Goal: Task Accomplishment & Management: Manage account settings

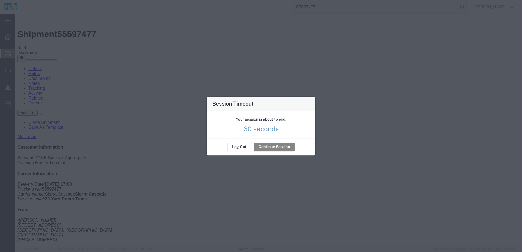
click at [279, 138] on div "Your session is about to end. 30 seconds" at bounding box center [261, 125] width 109 height 28
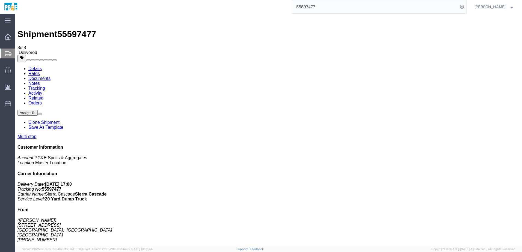
click at [312, 7] on input "55597477" at bounding box center [375, 6] width 166 height 13
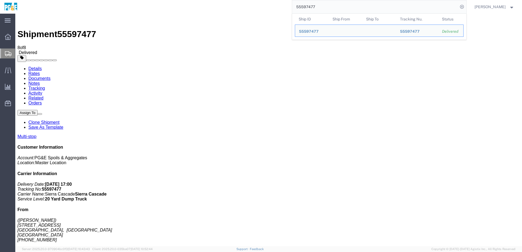
click at [312, 7] on input "55597477" at bounding box center [375, 6] width 166 height 13
paste input "6293183"
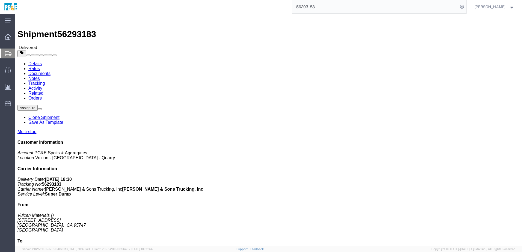
click h4 "Routing & Vehicle Information"
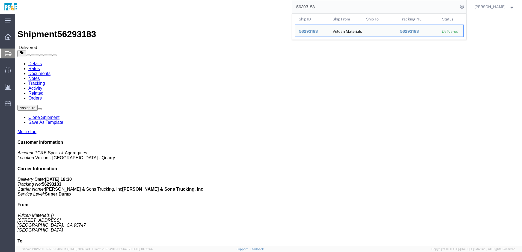
click at [317, 6] on input "56293183" at bounding box center [375, 6] width 166 height 13
paste input "434751"
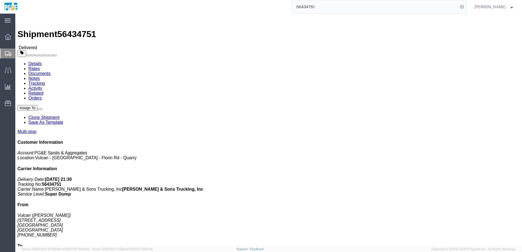
click link "Documents"
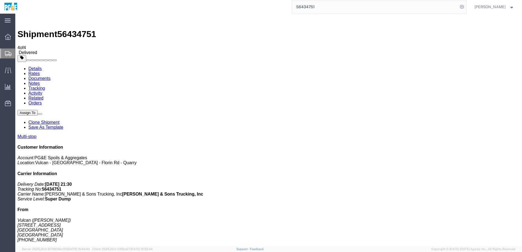
click at [310, 9] on input "56434751" at bounding box center [375, 6] width 166 height 13
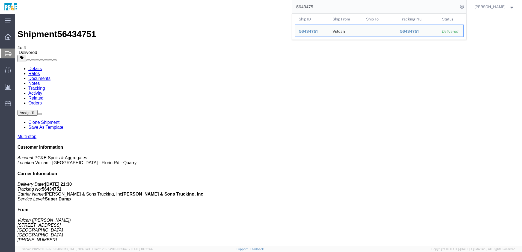
click at [310, 9] on input "56434751" at bounding box center [375, 6] width 166 height 13
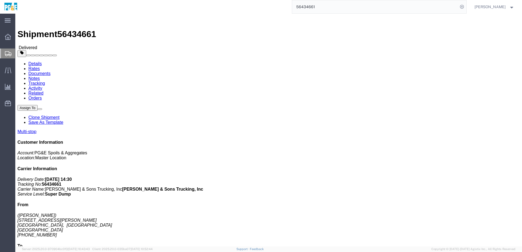
click link "Documents"
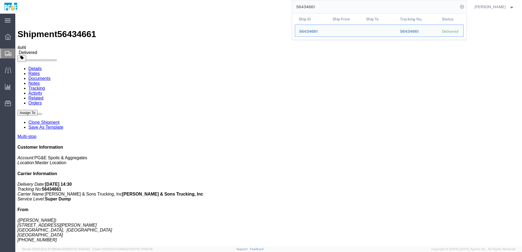
click at [309, 8] on input "56434661" at bounding box center [375, 6] width 166 height 13
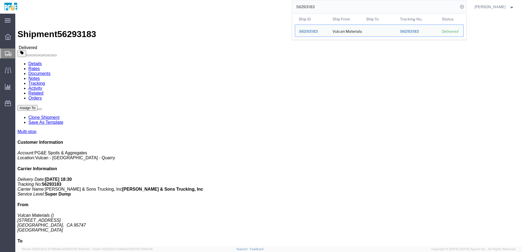
click link "Documents"
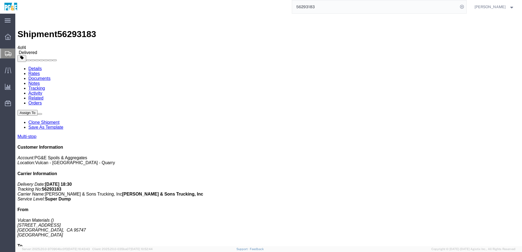
click at [311, 9] on input "56293183" at bounding box center [375, 6] width 166 height 13
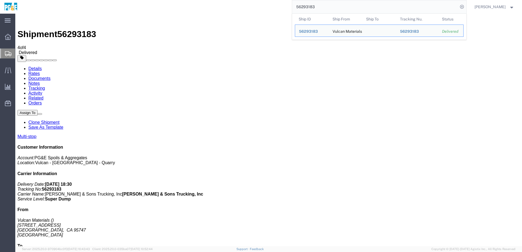
click at [311, 9] on input "56293183" at bounding box center [375, 6] width 166 height 13
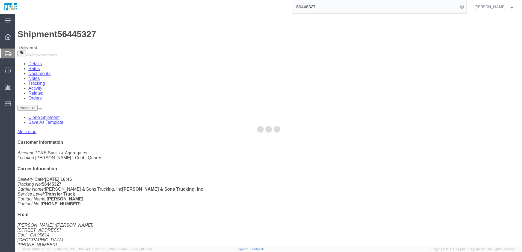
drag, startPoint x: 63, startPoint y: 23, endPoint x: 78, endPoint y: 37, distance: 20.5
click at [78, 37] on div at bounding box center [268, 130] width 507 height 233
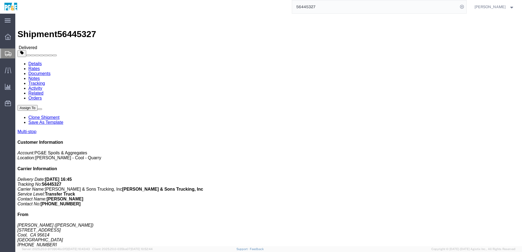
click link "Documents"
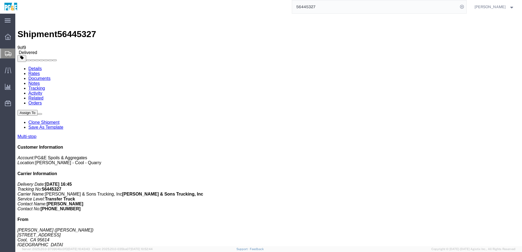
click at [315, 7] on input "56445327" at bounding box center [375, 6] width 166 height 13
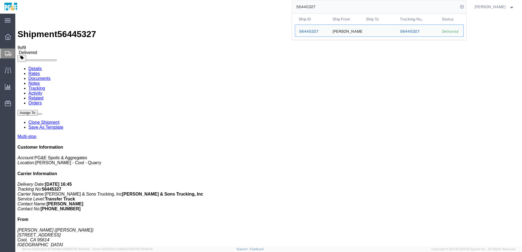
click at [314, 7] on input "56445327" at bounding box center [375, 6] width 166 height 13
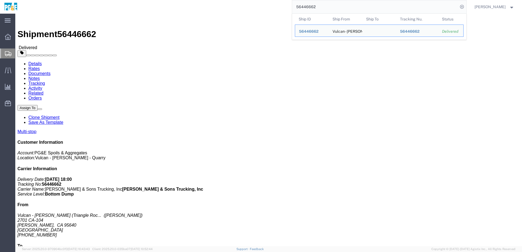
click link "Documents"
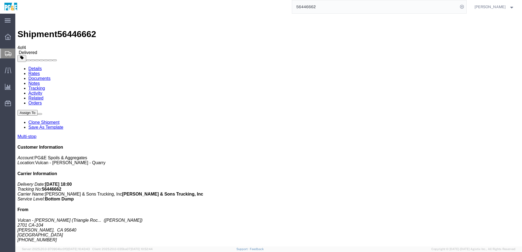
click at [314, 5] on input "56446662" at bounding box center [375, 6] width 166 height 13
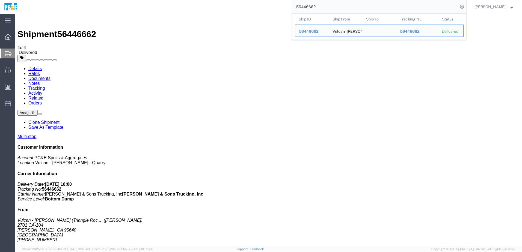
click at [314, 5] on input "56446662" at bounding box center [375, 6] width 166 height 13
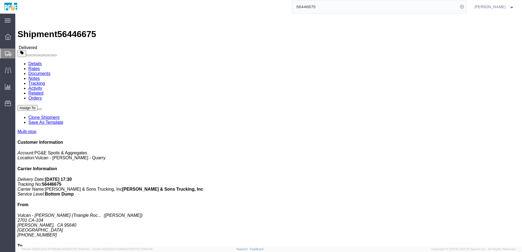
click link "Documents"
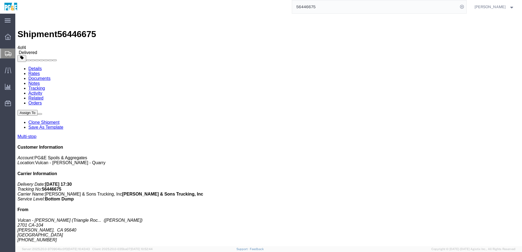
click at [315, 6] on input "56446675" at bounding box center [375, 6] width 166 height 13
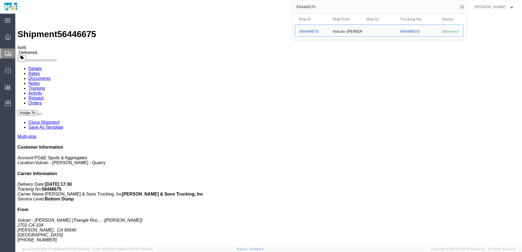
click at [315, 6] on input "56446675" at bounding box center [375, 6] width 166 height 13
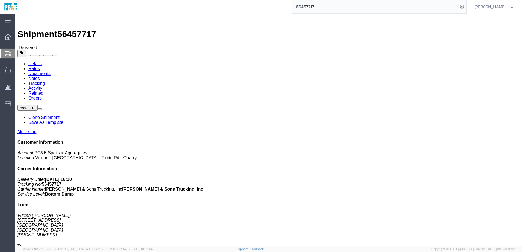
click link "Documents"
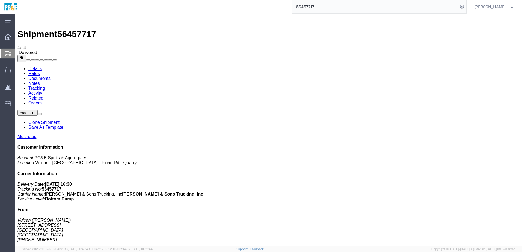
click at [305, 6] on input "56457717" at bounding box center [375, 6] width 166 height 13
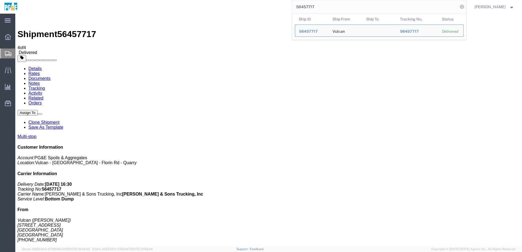
click at [305, 6] on input "56457717" at bounding box center [375, 6] width 166 height 13
paste input "20"
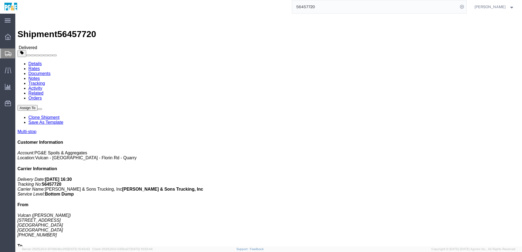
click at [310, 9] on input "56457720" at bounding box center [375, 6] width 166 height 13
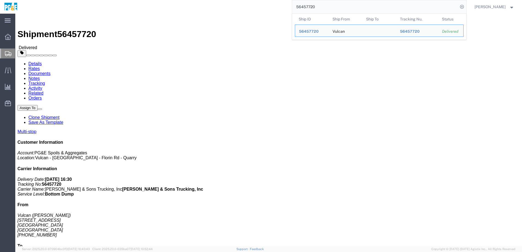
click at [310, 9] on input "56457720" at bounding box center [375, 6] width 166 height 13
paste input "50"
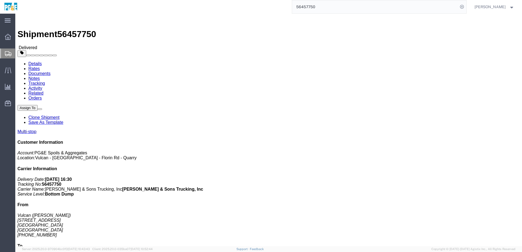
click link "Documents"
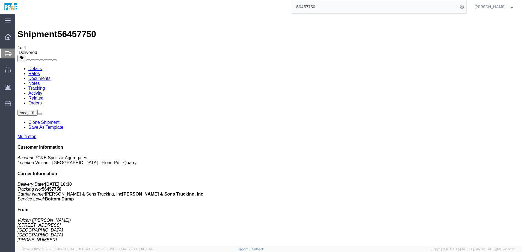
click at [317, 5] on input "56457750" at bounding box center [375, 6] width 166 height 13
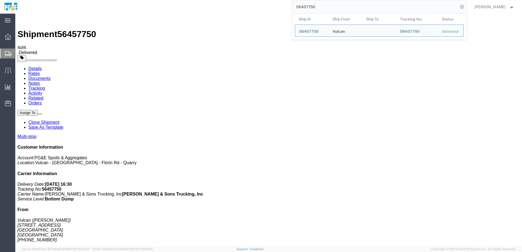
click at [317, 5] on input "56457750" at bounding box center [375, 6] width 166 height 13
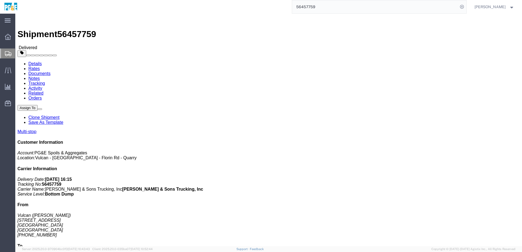
click link "Documents"
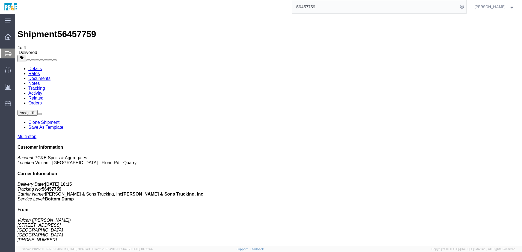
click at [315, 10] on input "56457759" at bounding box center [375, 6] width 166 height 13
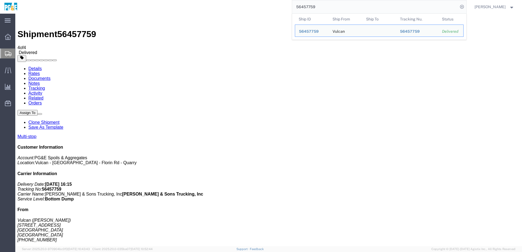
click at [315, 10] on input "56457759" at bounding box center [375, 6] width 166 height 13
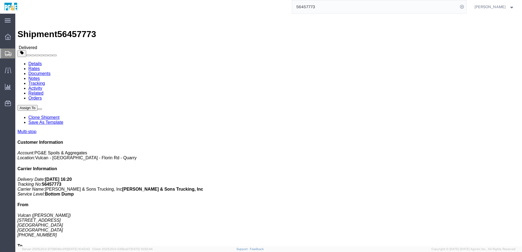
click link "Documents"
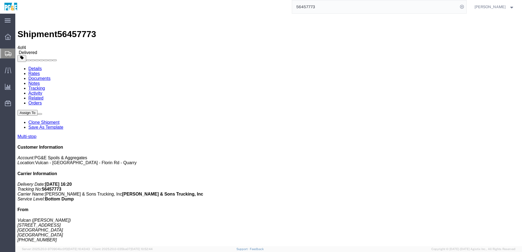
click at [313, 9] on input "56457773" at bounding box center [375, 6] width 166 height 13
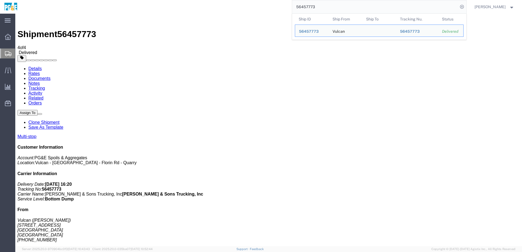
paste input "072307"
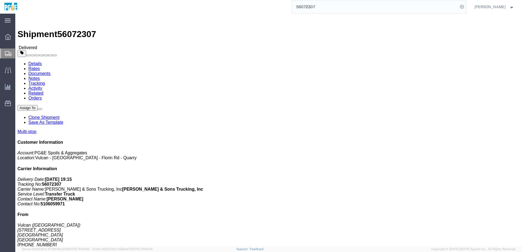
drag, startPoint x: 82, startPoint y: 45, endPoint x: 61, endPoint y: 23, distance: 31.1
click link "Documents"
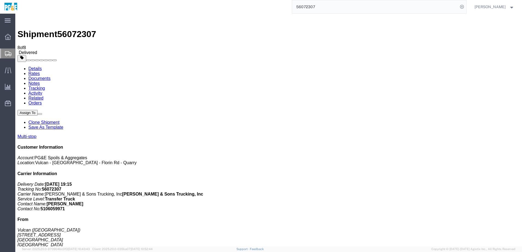
click at [316, 8] on input "56072307" at bounding box center [375, 6] width 166 height 13
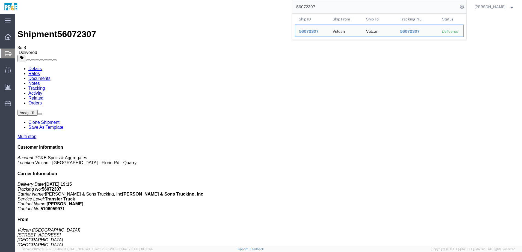
click at [316, 8] on input "56072307" at bounding box center [375, 6] width 166 height 13
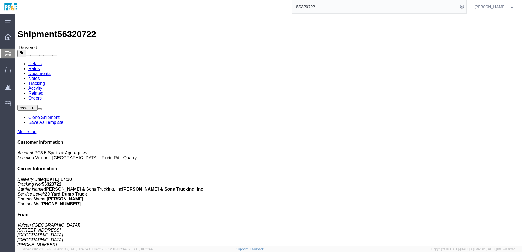
click link "Documents"
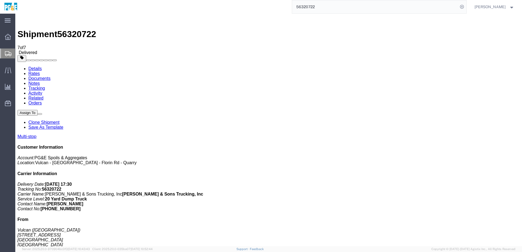
click at [311, 8] on input "56320722" at bounding box center [375, 6] width 166 height 13
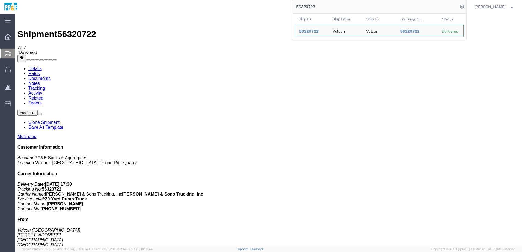
click at [311, 8] on input "56320722" at bounding box center [375, 6] width 166 height 13
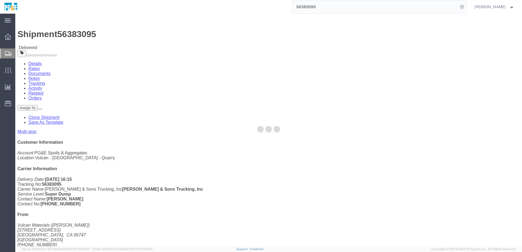
click div
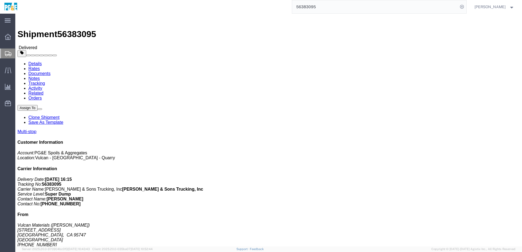
click link "Documents"
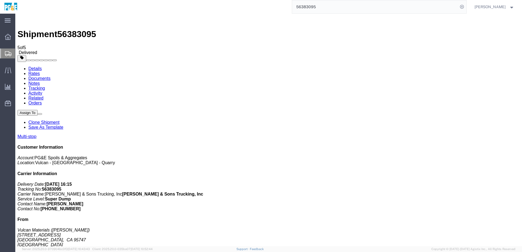
click at [317, 7] on input "56383095" at bounding box center [375, 6] width 166 height 13
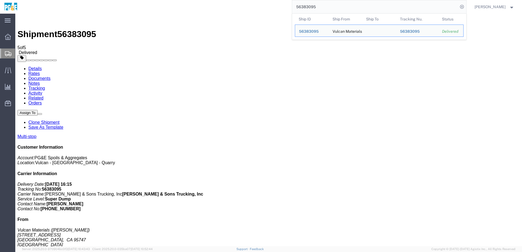
click at [316, 7] on input "56383095" at bounding box center [375, 6] width 166 height 13
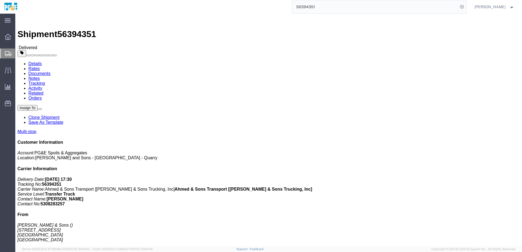
click link "Documents"
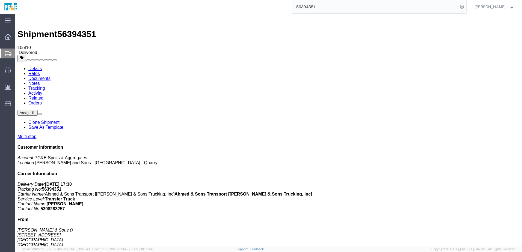
click at [313, 6] on input "56394351" at bounding box center [375, 6] width 166 height 13
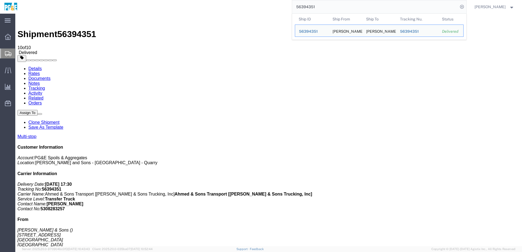
click at [313, 6] on input "56394351" at bounding box center [375, 6] width 166 height 13
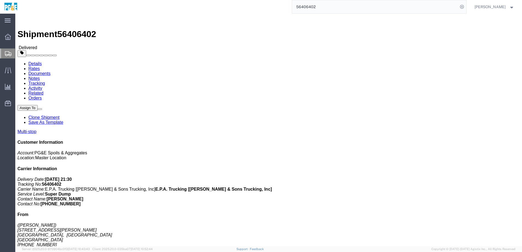
click link "Documents"
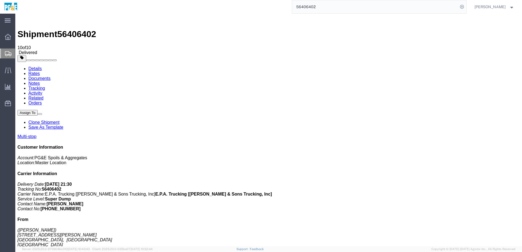
click at [306, 6] on input "56406402" at bounding box center [375, 6] width 166 height 13
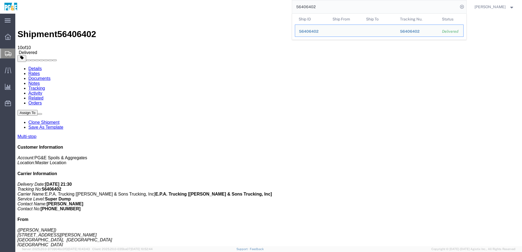
click at [306, 6] on input "56406402" at bounding box center [375, 6] width 166 height 13
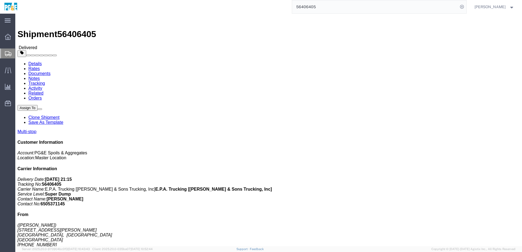
click link "Documents"
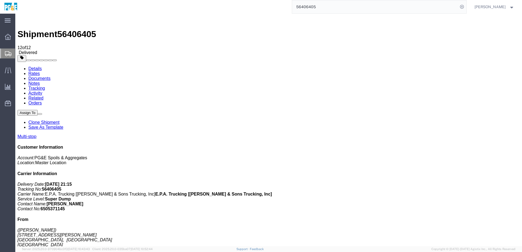
click at [311, 10] on input "56406405" at bounding box center [375, 6] width 166 height 13
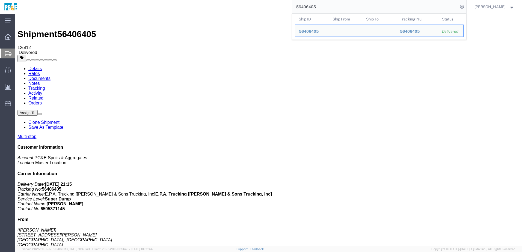
click at [311, 10] on input "56406405" at bounding box center [375, 6] width 166 height 13
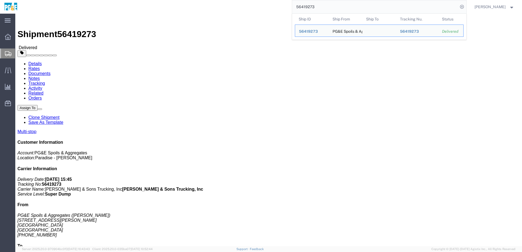
click link "Documents"
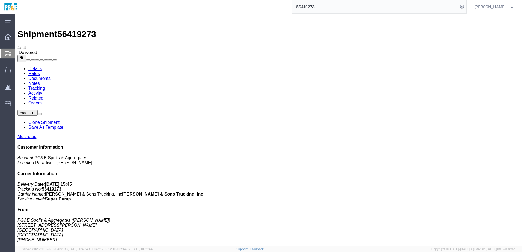
click at [312, 6] on input "56419273" at bounding box center [375, 6] width 166 height 13
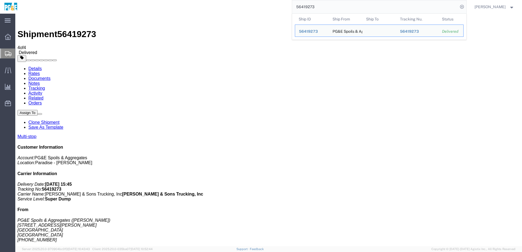
click at [312, 6] on input "56419273" at bounding box center [375, 6] width 166 height 13
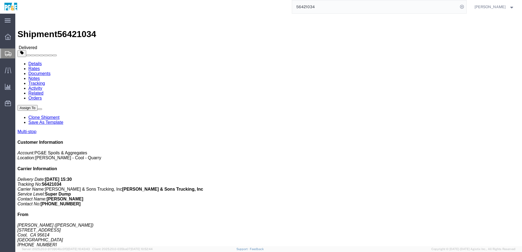
click link "Documents"
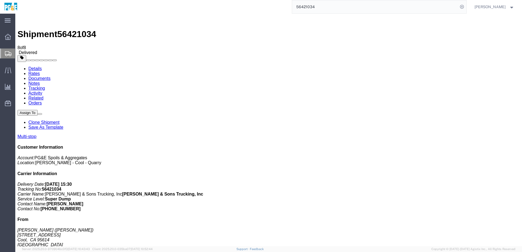
click at [313, 7] on input "56421034" at bounding box center [375, 6] width 166 height 13
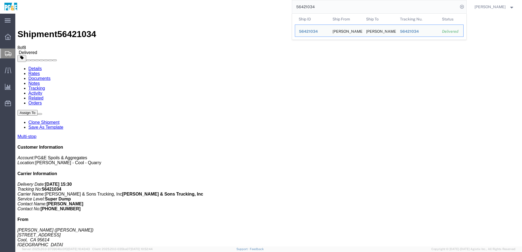
click at [313, 7] on input "56421034" at bounding box center [375, 6] width 166 height 13
paste input "8"
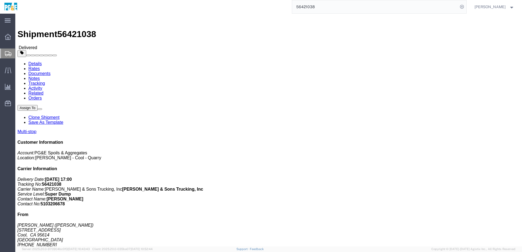
click link "Documents"
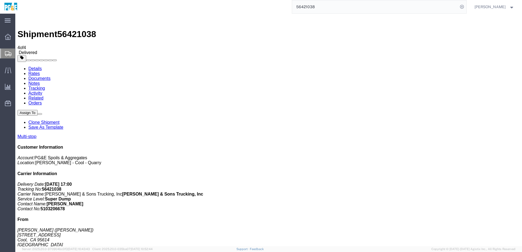
click at [310, 5] on input "56421038" at bounding box center [375, 6] width 166 height 13
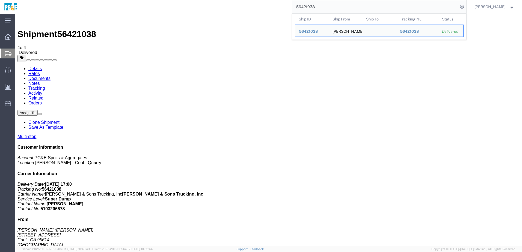
click at [310, 5] on input "56421038" at bounding box center [375, 6] width 166 height 13
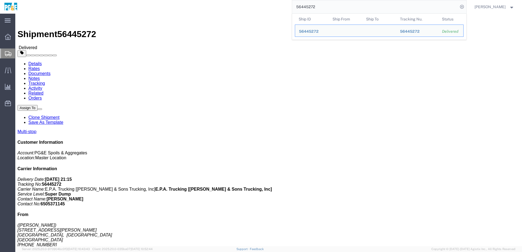
click div "Shipment Detail Multi-stop Ship From ([PERSON_NAME]) [STREET_ADDRESS][PERSON_NA…"
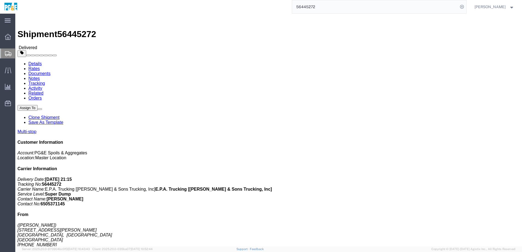
click link "Documents"
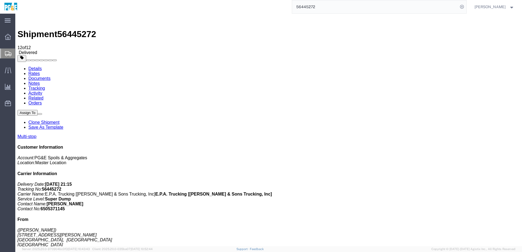
click at [308, 7] on input "56445272" at bounding box center [375, 6] width 166 height 13
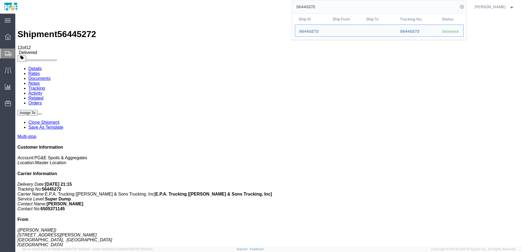
click at [308, 7] on input "56445272" at bounding box center [375, 6] width 166 height 13
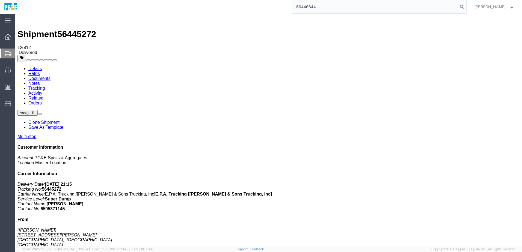
type input "56446644"
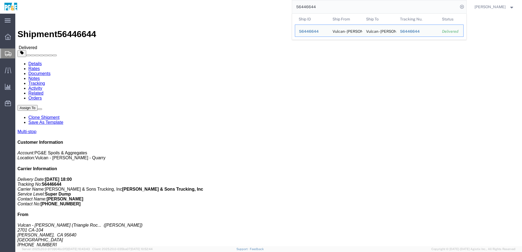
click div "Leg 1 - Truckload Vehicle 1: Super Dump Number of trucks: 1"
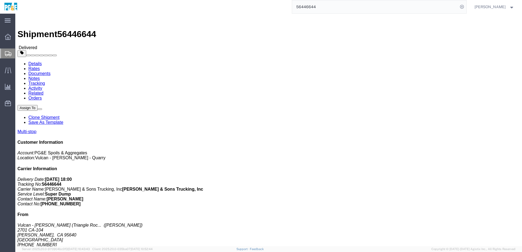
click link "Documents"
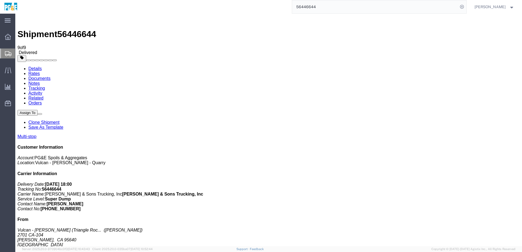
checkbox input "true"
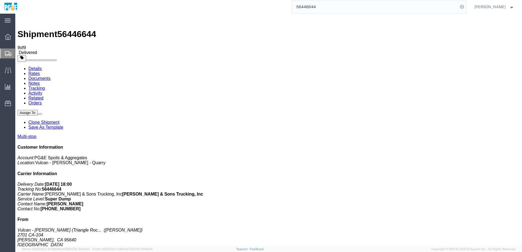
checkbox input "true"
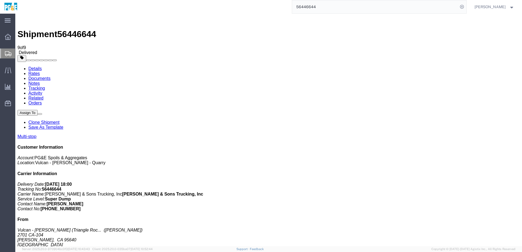
checkbox input "true"
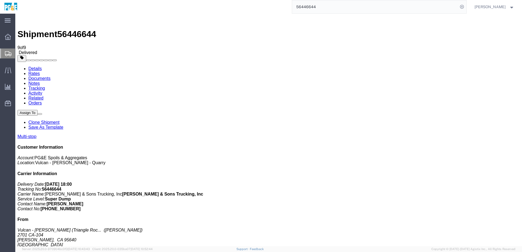
click at [45, 86] on link "Tracking" at bounding box center [36, 88] width 17 height 5
click at [51, 76] on link "Documents" at bounding box center [39, 78] width 22 height 5
click at [313, 9] on input "56446644" at bounding box center [375, 6] width 166 height 13
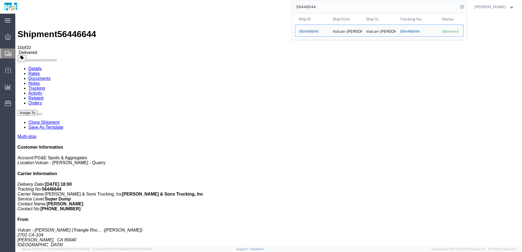
click at [313, 9] on input "56446644" at bounding box center [375, 6] width 166 height 13
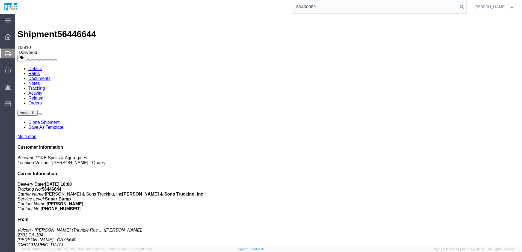
type input "56460952"
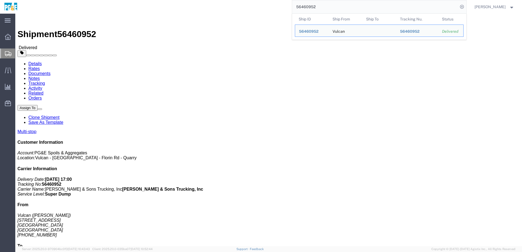
click at [314, 8] on input "56460952" at bounding box center [375, 6] width 166 height 13
click link "Documents"
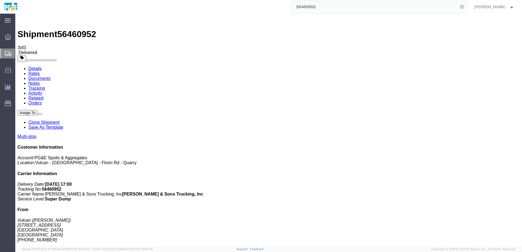
checkbox input "true"
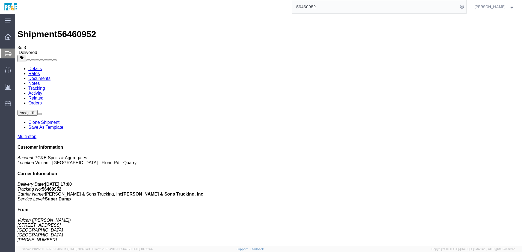
click at [45, 86] on link "Tracking" at bounding box center [36, 88] width 17 height 5
click at [36, 66] on link "Details" at bounding box center [34, 68] width 13 height 5
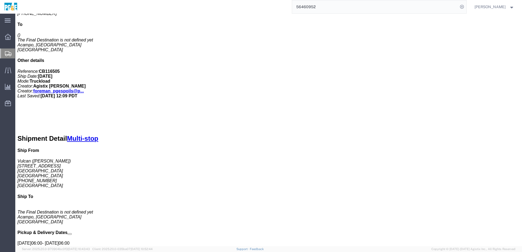
scroll to position [171, 0]
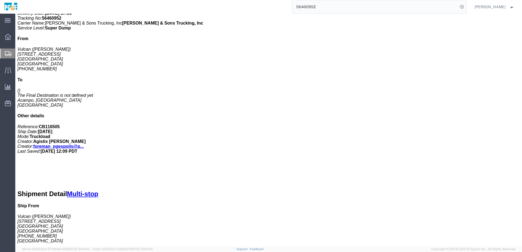
click link "Documents"
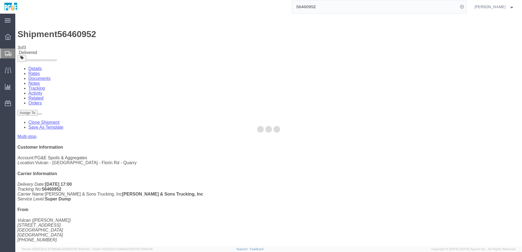
click at [312, 9] on input "56460952" at bounding box center [375, 6] width 166 height 13
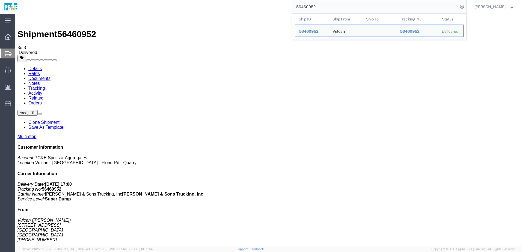
click at [312, 9] on input "56460952" at bounding box center [375, 6] width 166 height 13
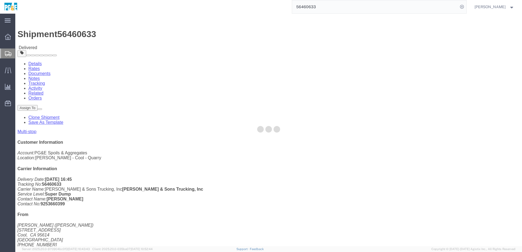
click at [79, 34] on div at bounding box center [268, 130] width 507 height 233
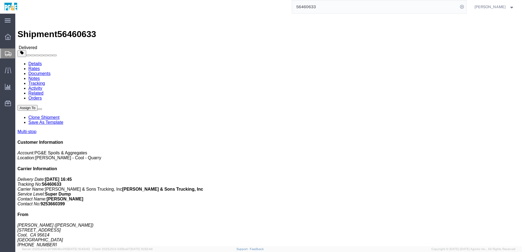
click link "Documents"
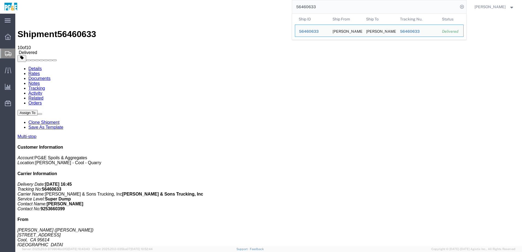
click at [311, 6] on input "56460633" at bounding box center [375, 6] width 166 height 13
paste input "77205"
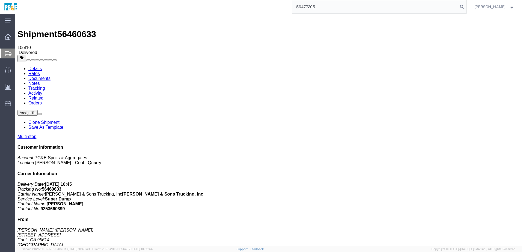
type input "56477205"
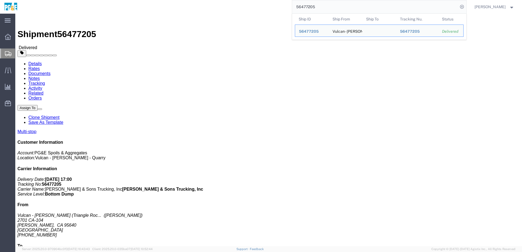
click div "Shipment Detail Multi-stop Ship From Vulcan - [GEOGRAPHIC_DATA] ([GEOGRAPHIC_DA…"
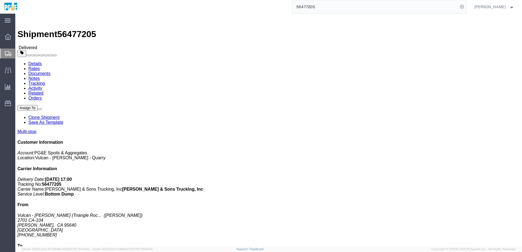
click link "Documents"
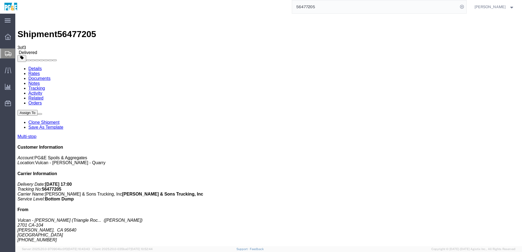
checkbox input "true"
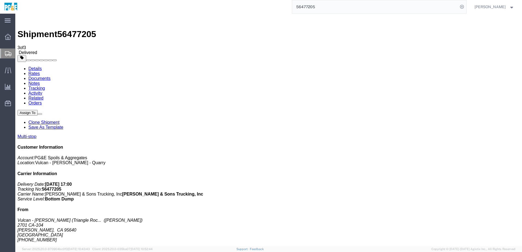
click at [45, 86] on link "Tracking" at bounding box center [36, 88] width 17 height 5
click at [33, 66] on link "Details" at bounding box center [34, 68] width 13 height 5
click at [311, 5] on input "56477205" at bounding box center [375, 6] width 166 height 13
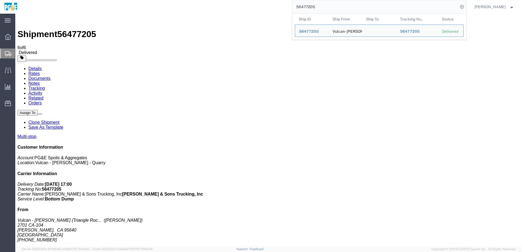
click at [311, 5] on input "56477205" at bounding box center [375, 6] width 166 height 13
paste input "69107"
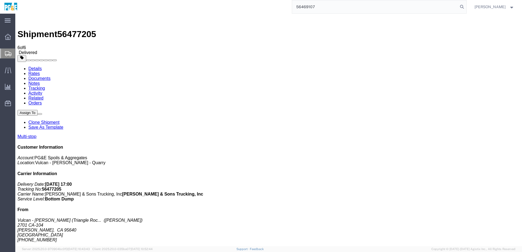
type input "56469107"
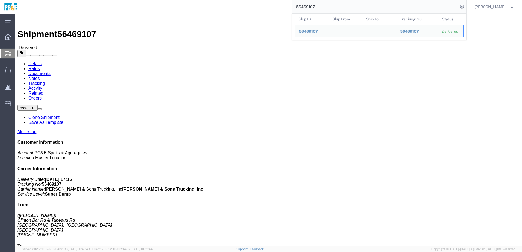
click link "Documents"
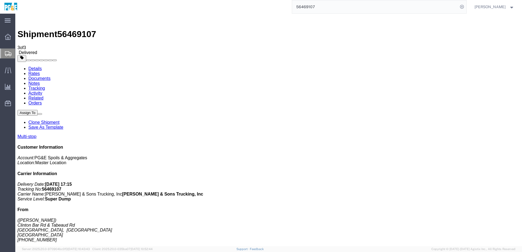
checkbox input "true"
drag, startPoint x: 345, startPoint y: 57, endPoint x: 230, endPoint y: 15, distance: 122.4
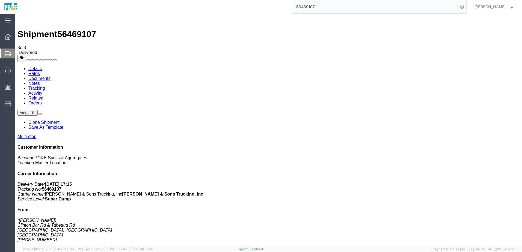
click at [309, 6] on input "56469107" at bounding box center [375, 6] width 166 height 13
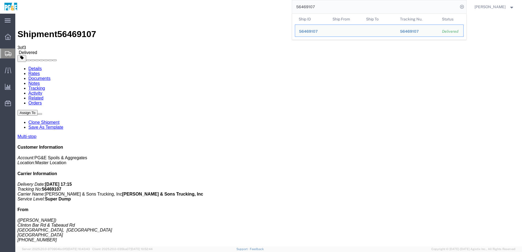
click at [309, 6] on input "56469107" at bounding box center [375, 6] width 166 height 13
paste input "77893"
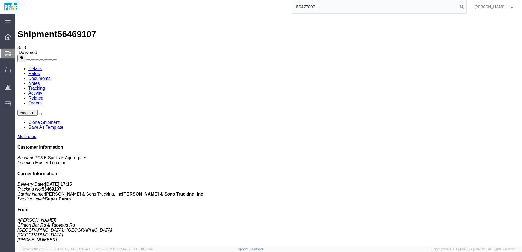
type input "56477893"
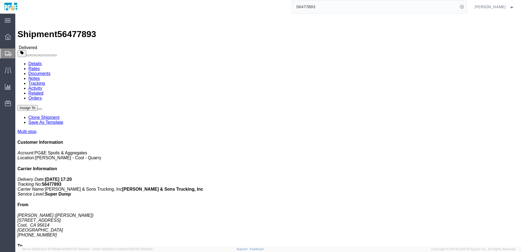
click link "Documents"
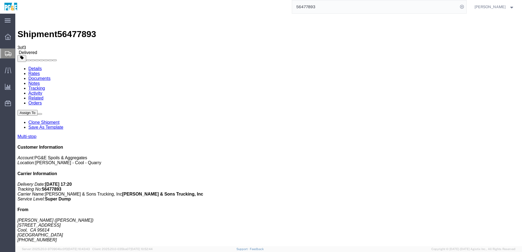
checkbox input "true"
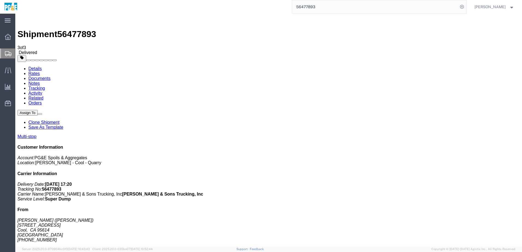
click at [45, 86] on link "Tracking" at bounding box center [36, 88] width 17 height 5
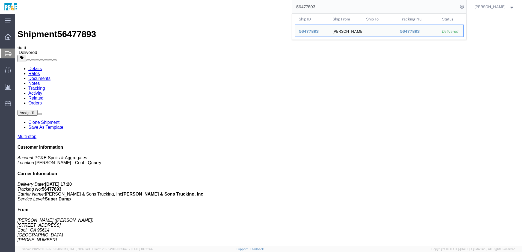
click at [311, 7] on input "56477893" at bounding box center [375, 6] width 166 height 13
paste input "209"
type input "56477209"
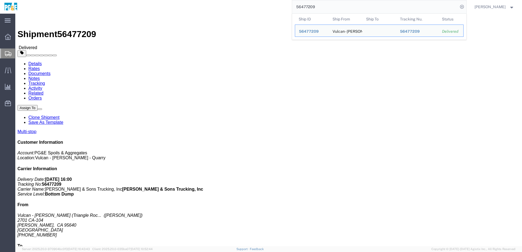
click h4 "Routing & Vehicle Information"
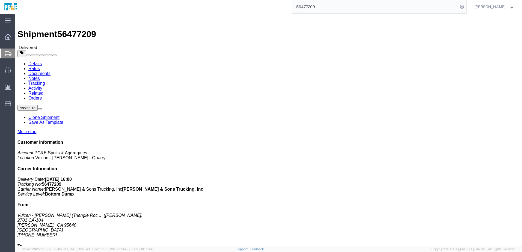
click link "Documents"
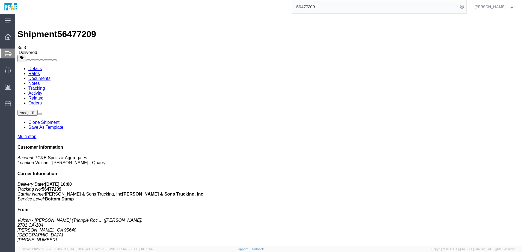
checkbox input "true"
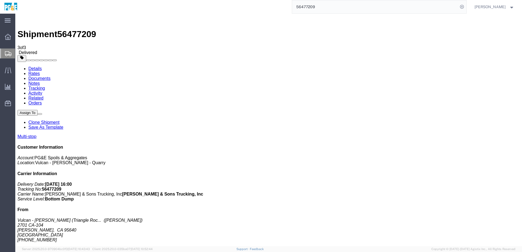
click at [45, 86] on link "Tracking" at bounding box center [36, 88] width 17 height 5
click at [36, 66] on link "Details" at bounding box center [34, 68] width 13 height 5
click link "Tracking"
click at [37, 66] on link "Details" at bounding box center [34, 68] width 13 height 5
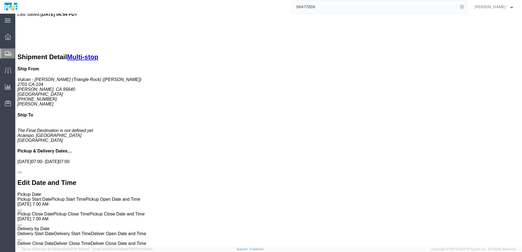
scroll to position [280, 0]
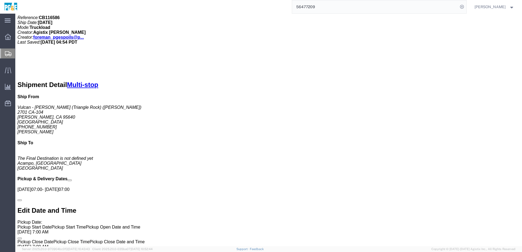
click at [314, 6] on input "56477209" at bounding box center [375, 6] width 166 height 13
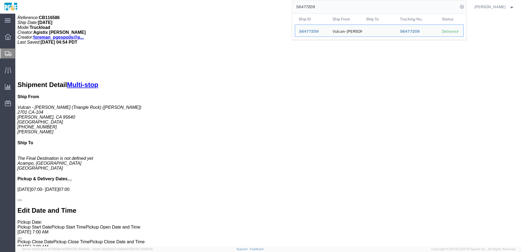
click at [314, 6] on input "56477209" at bounding box center [375, 6] width 166 height 13
paste input "30"
type input "56477230"
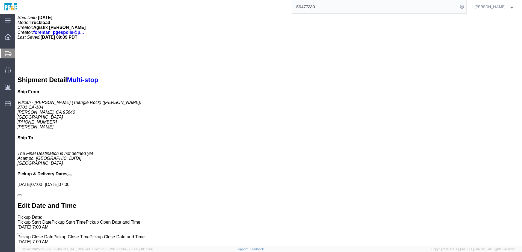
click link "Documents"
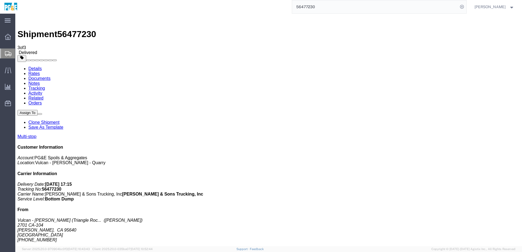
checkbox input "true"
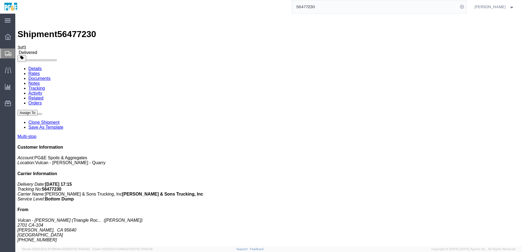
click at [45, 86] on link "Tracking" at bounding box center [36, 88] width 17 height 5
click at [40, 66] on link "Details" at bounding box center [34, 68] width 13 height 5
click link "Tracking"
click at [306, 8] on input "56477230" at bounding box center [375, 6] width 166 height 13
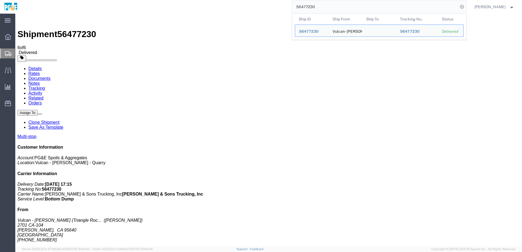
paste input "196"
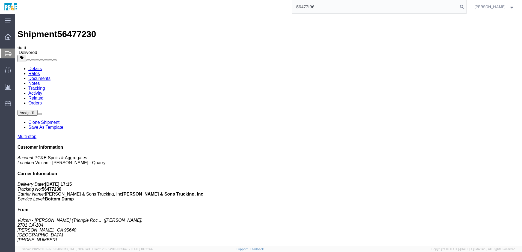
type input "56477196"
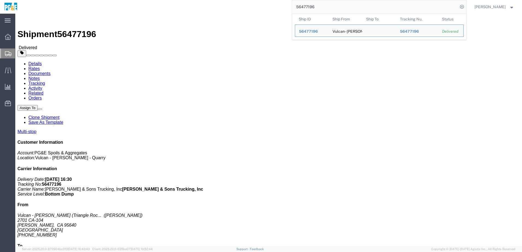
click link "Documents"
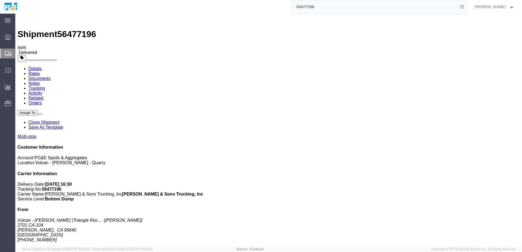
checkbox input "true"
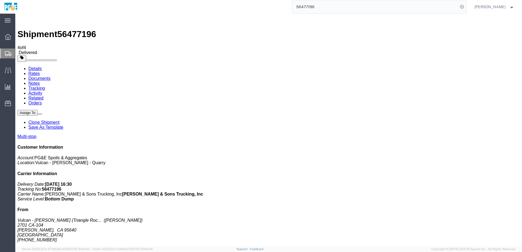
checkbox input "true"
click at [45, 86] on link "Tracking" at bounding box center [36, 88] width 17 height 5
